Goal: Task Accomplishment & Management: Manage account settings

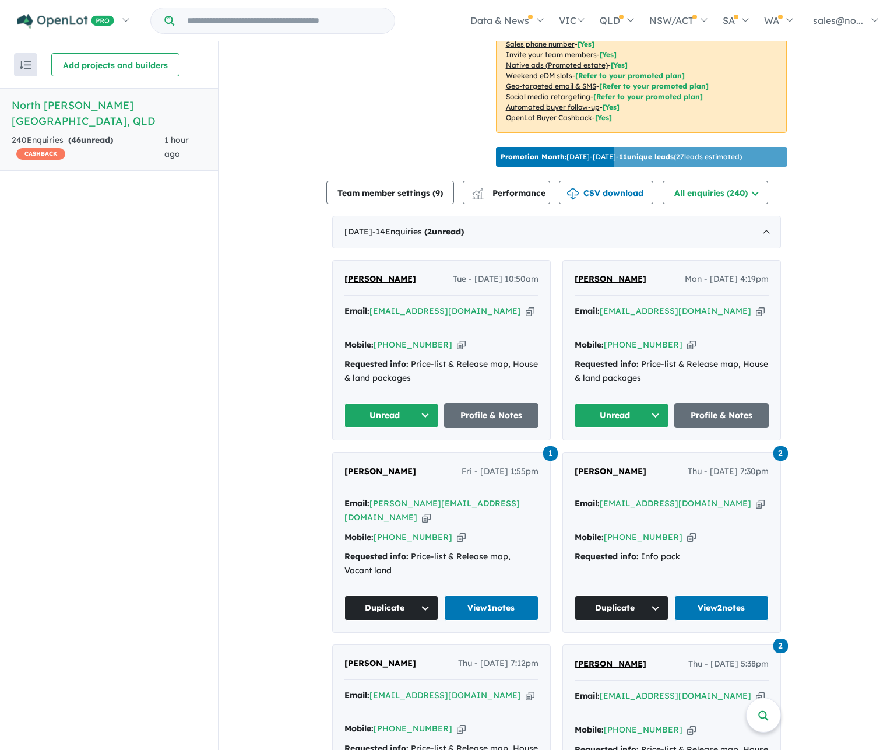
scroll to position [292, 0]
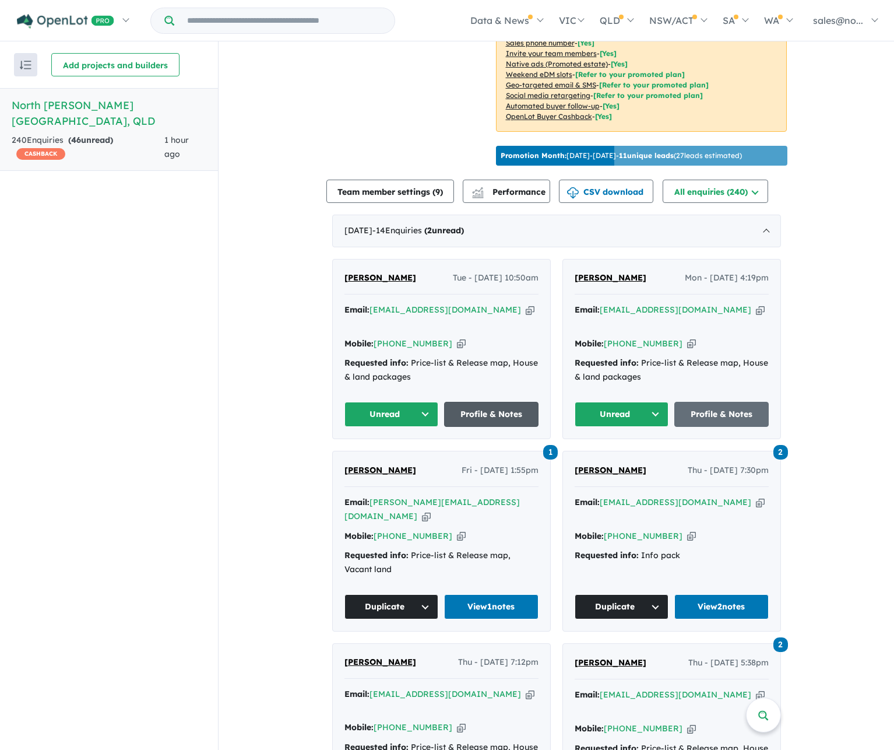
click at [515, 402] on link "Profile & Notes" at bounding box center [491, 414] width 94 height 25
click at [424, 402] on button "Unread" at bounding box center [392, 414] width 94 height 25
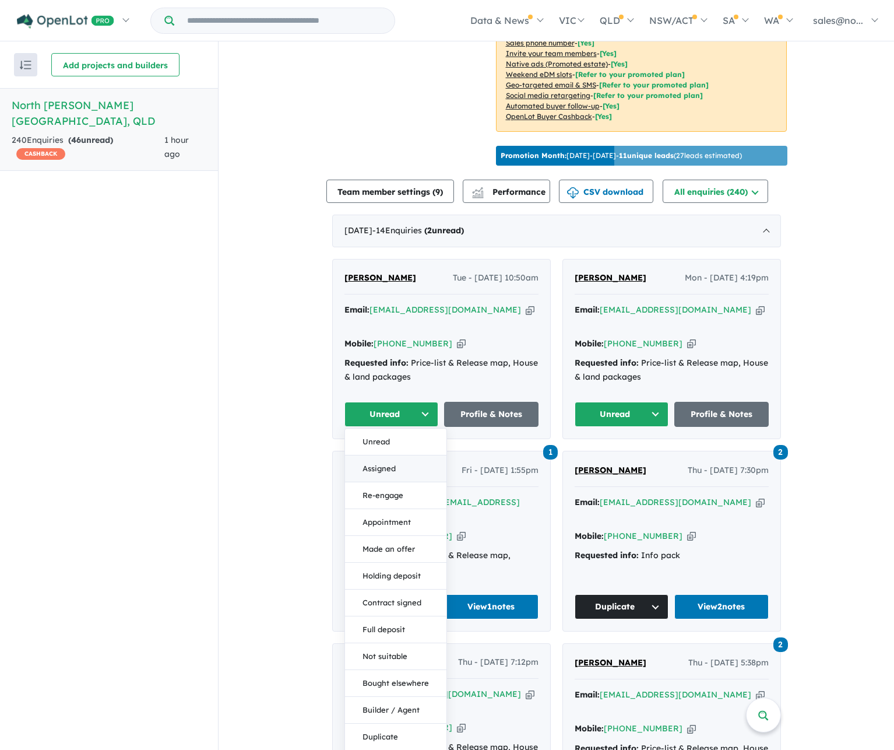
click at [376, 455] on button "Assigned" at bounding box center [395, 468] width 101 height 27
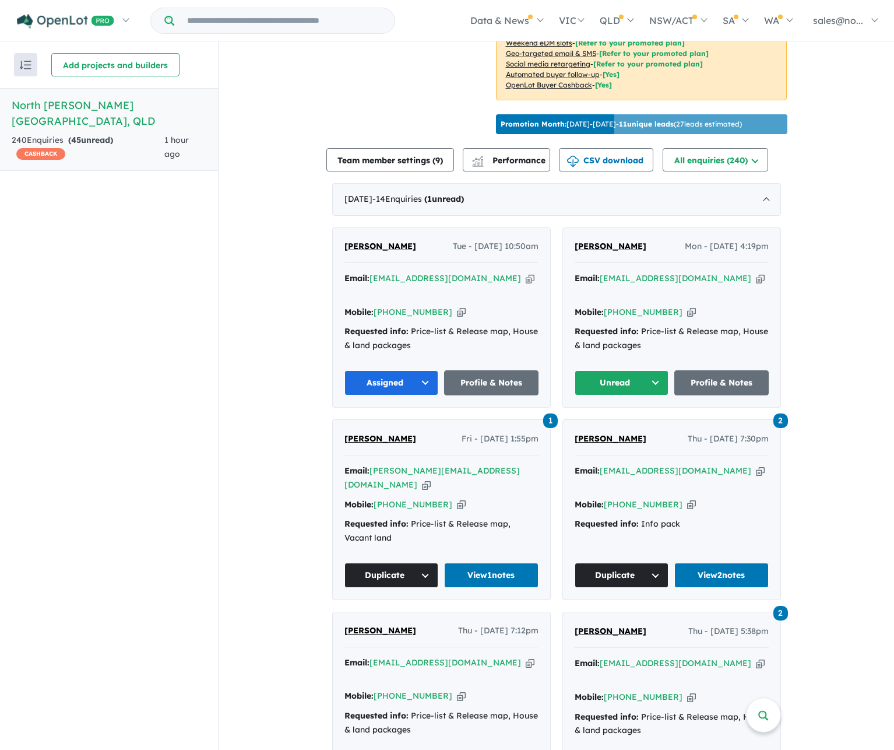
scroll to position [350, 0]
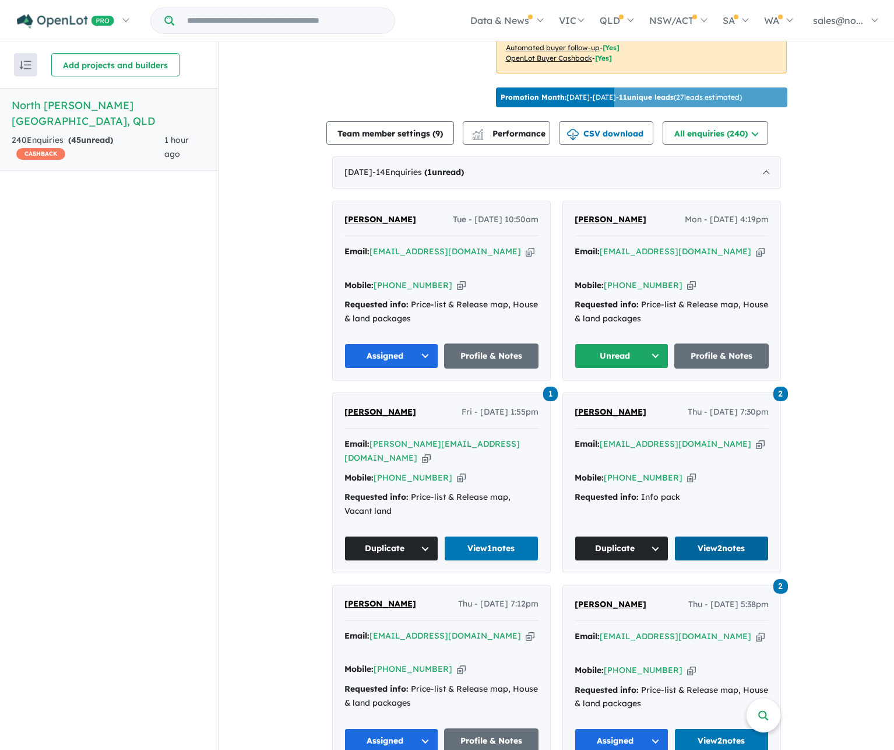
click at [719, 536] on link "View 2 notes" at bounding box center [722, 548] width 94 height 25
click at [394, 214] on span "Udit Baranwal" at bounding box center [381, 219] width 72 height 10
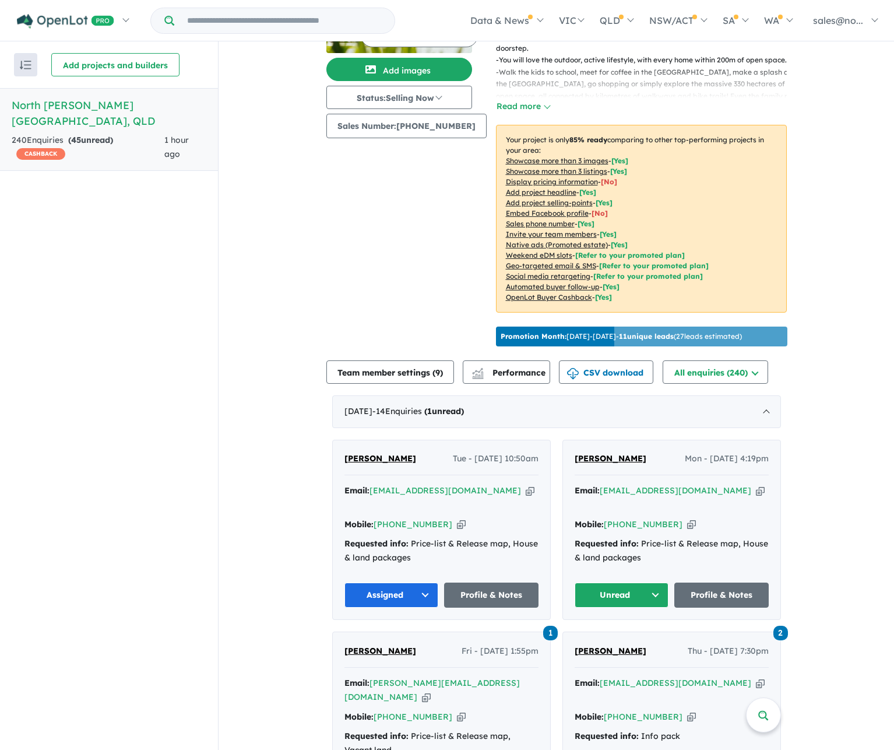
scroll to position [117, 0]
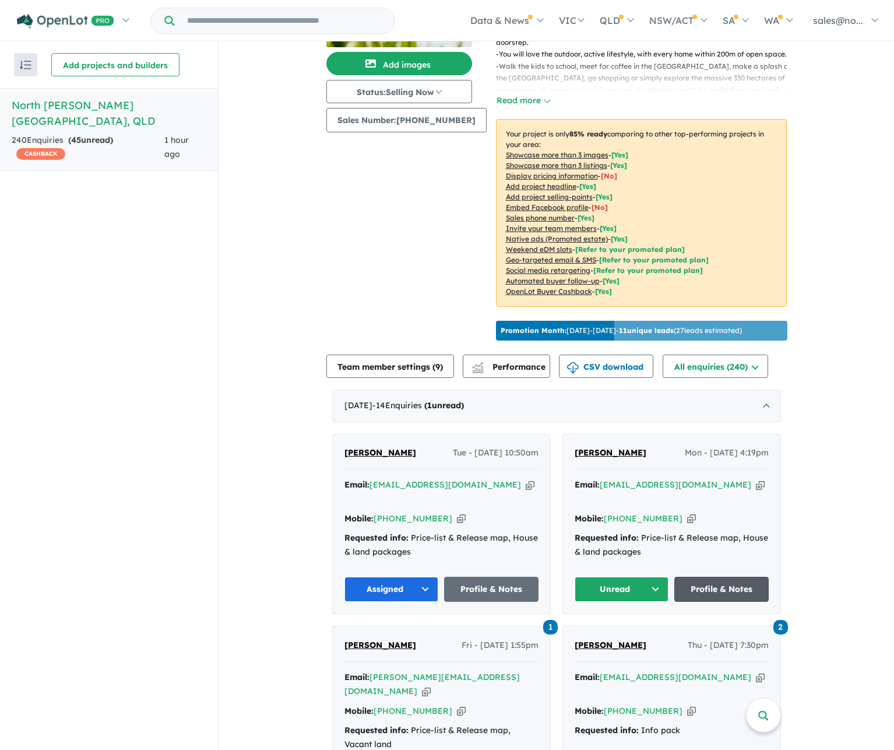
click at [735, 577] on link "Profile & Notes" at bounding box center [722, 589] width 94 height 25
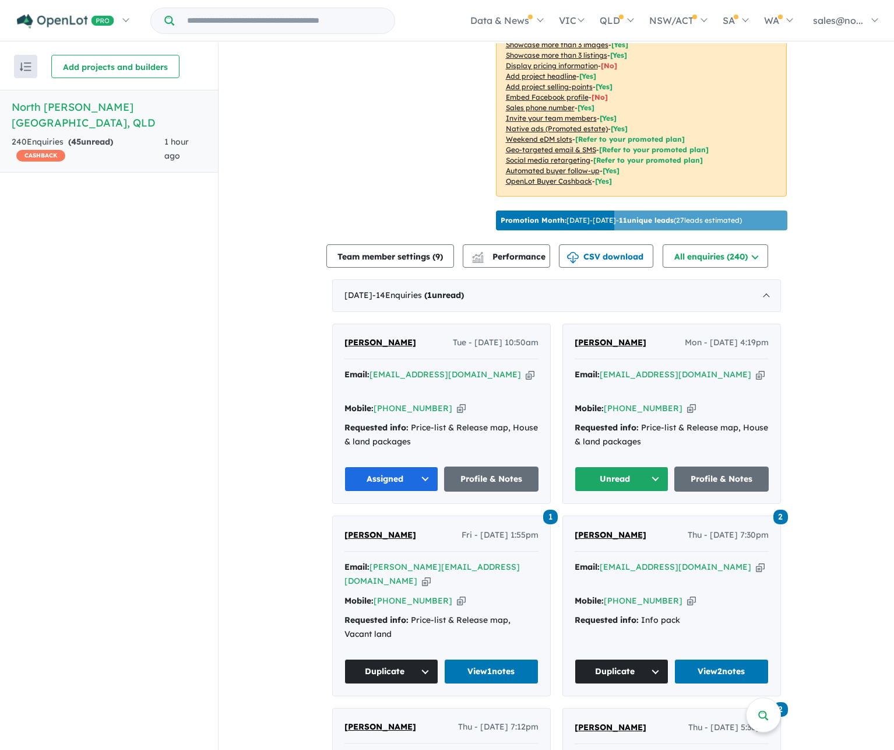
scroll to position [408, 0]
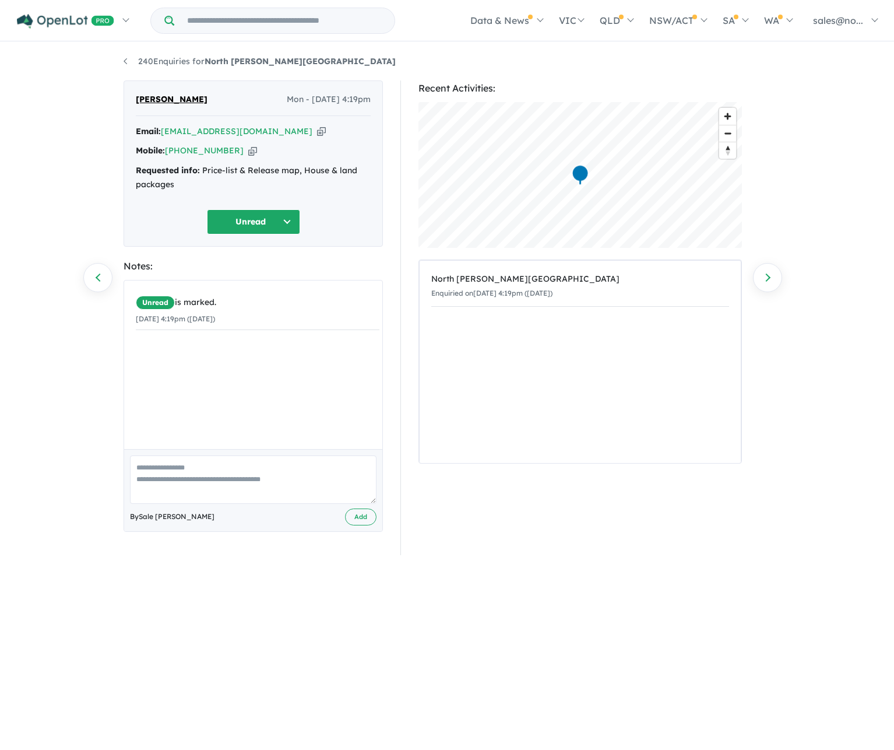
click at [285, 216] on button "Unread" at bounding box center [253, 221] width 93 height 25
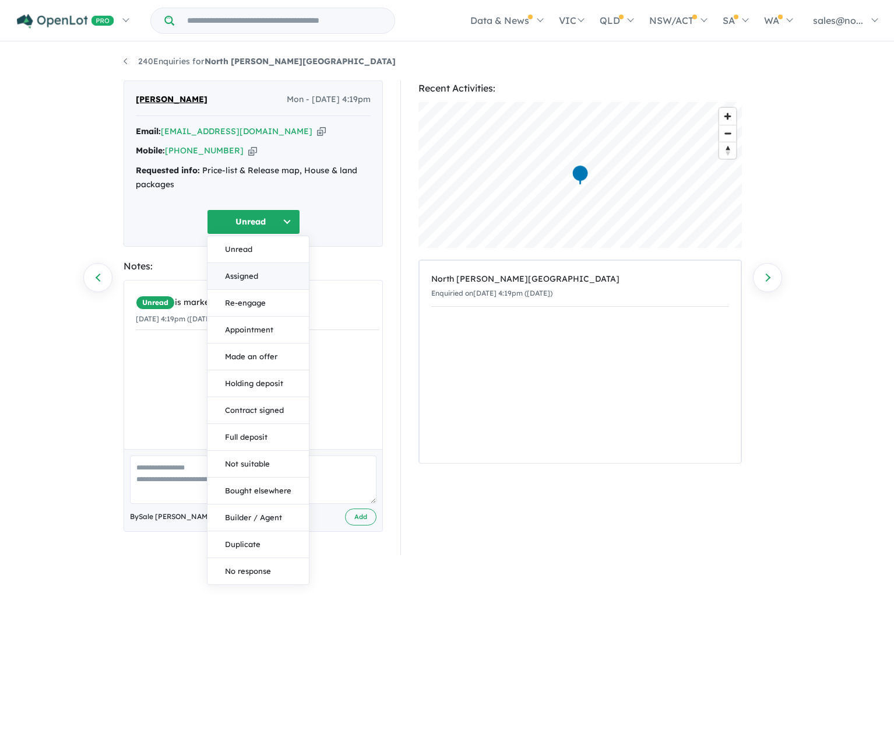
click at [252, 274] on button "Assigned" at bounding box center [258, 276] width 101 height 27
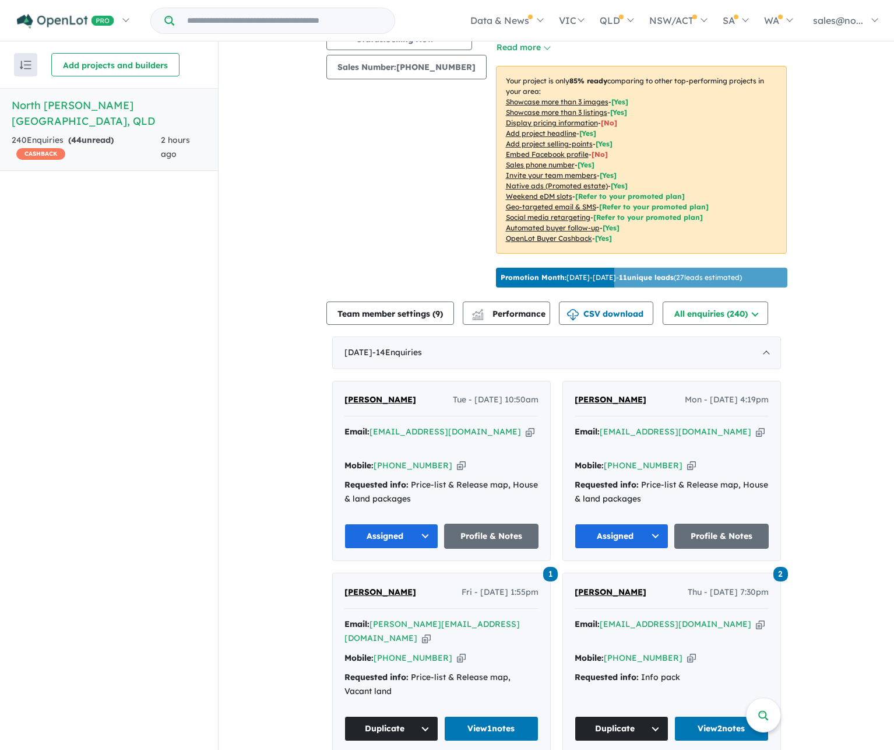
scroll to position [292, 0]
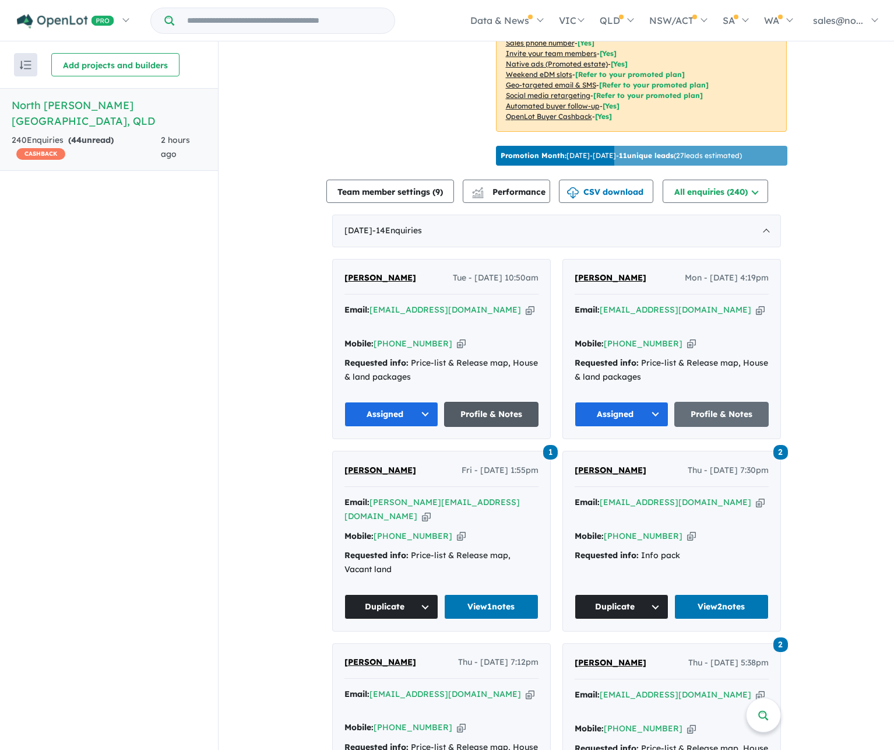
click at [452, 402] on link "Profile & Notes" at bounding box center [491, 414] width 94 height 25
